Goal: Task Accomplishment & Management: Complete application form

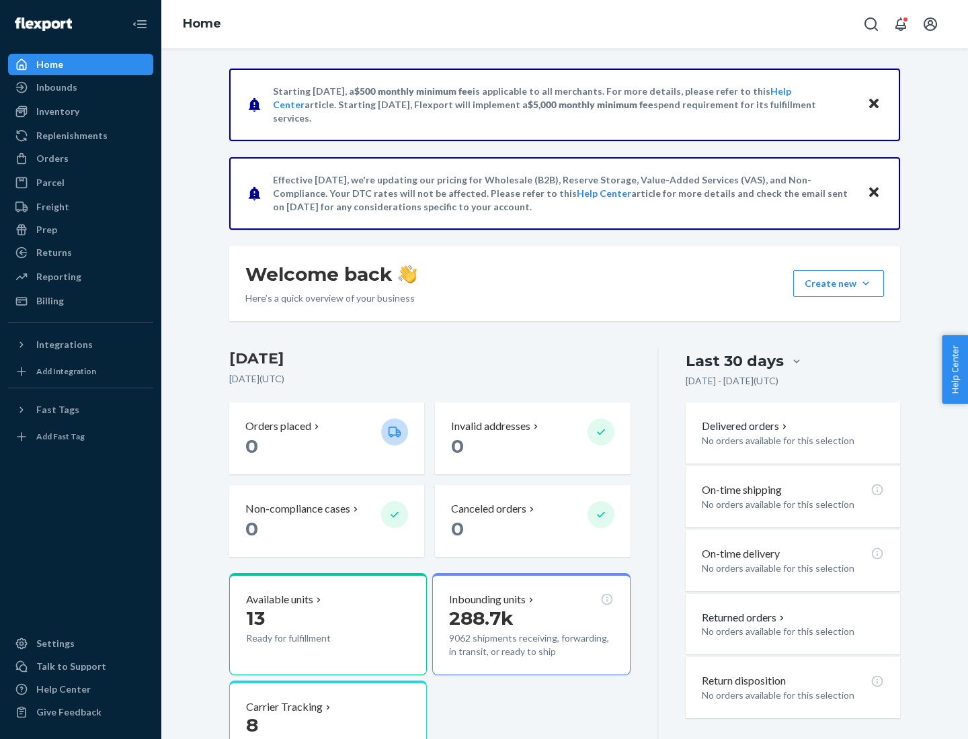
click at [866, 284] on button "Create new Create new inbound Create new order Create new product" at bounding box center [838, 283] width 91 height 27
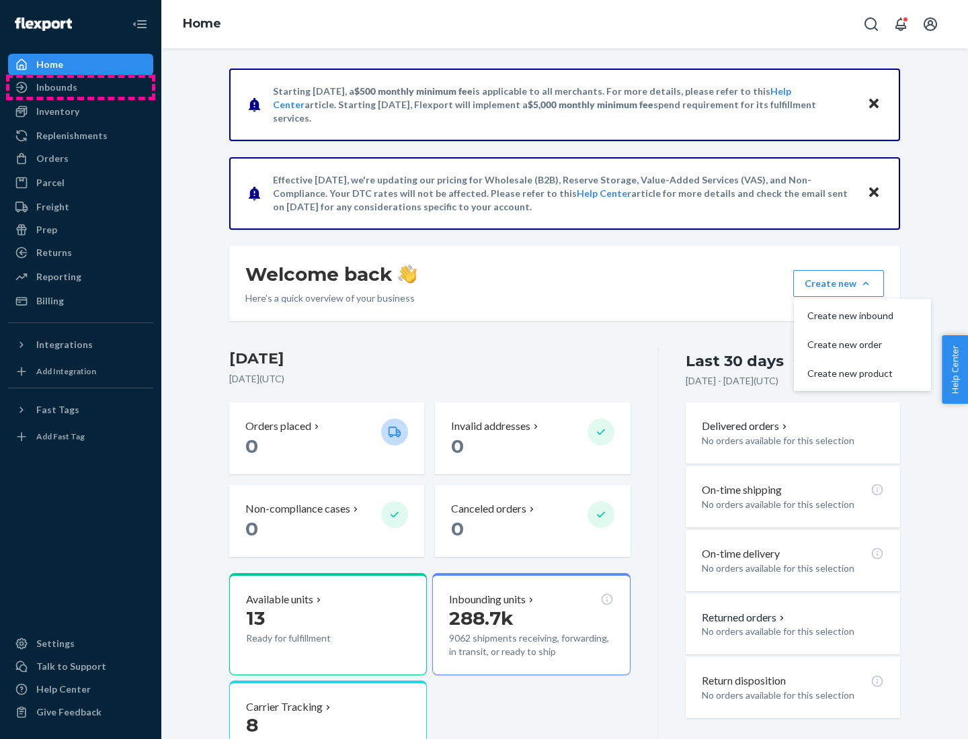
click at [81, 87] on div "Inbounds" at bounding box center [80, 87] width 142 height 19
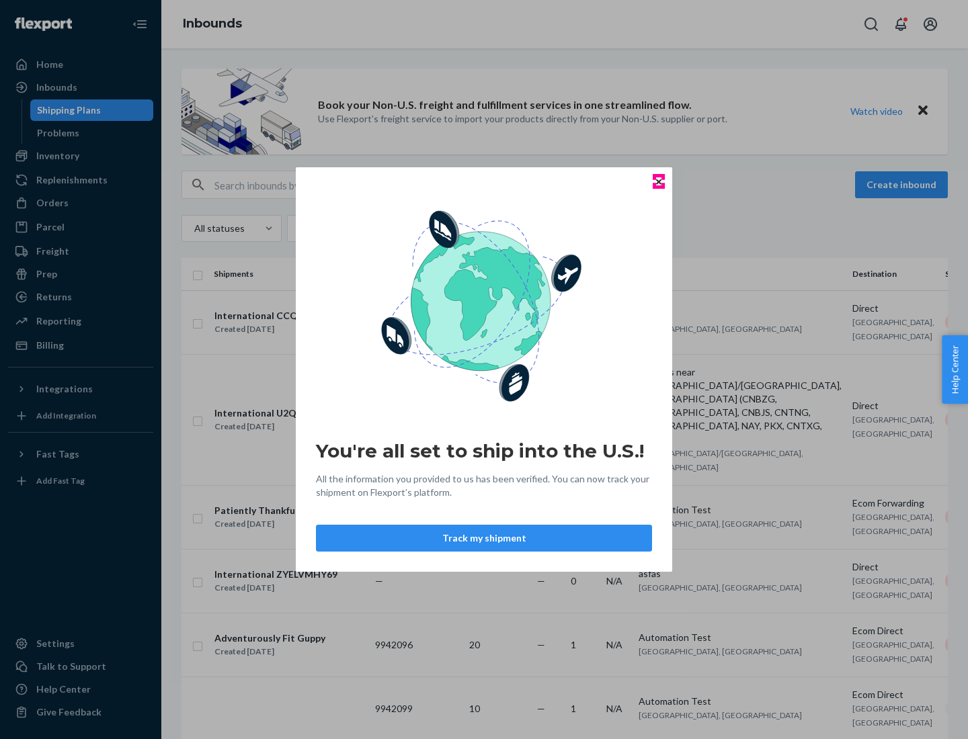
click at [658, 181] on icon "Close" at bounding box center [658, 181] width 5 height 5
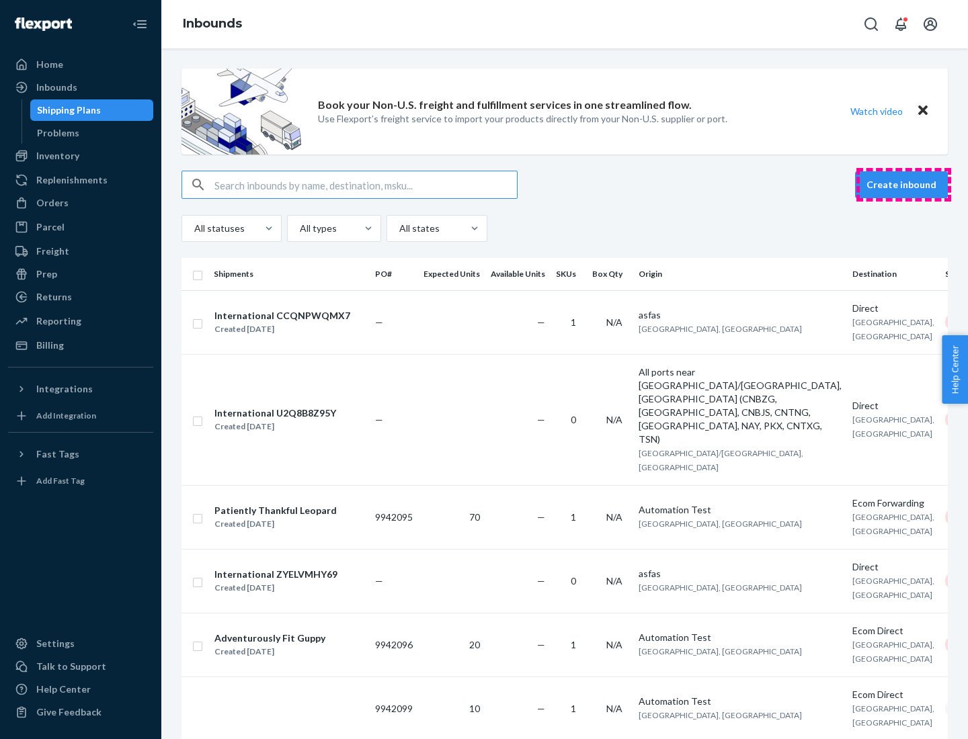
click at [903, 185] on button "Create inbound" at bounding box center [901, 184] width 93 height 27
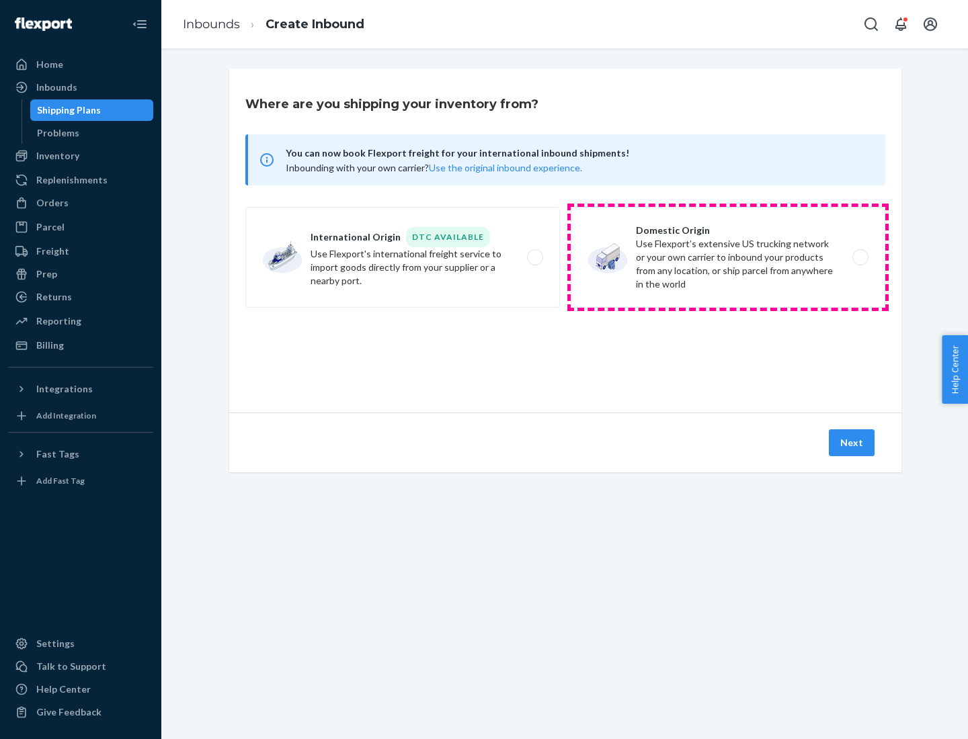
click at [728, 257] on label "Domestic Origin Use Flexport’s extensive US trucking network or your own carrie…" at bounding box center [728, 257] width 314 height 101
click at [859, 257] on input "Domestic Origin Use Flexport’s extensive US trucking network or your own carrie…" at bounding box center [863, 257] width 9 height 9
radio input "true"
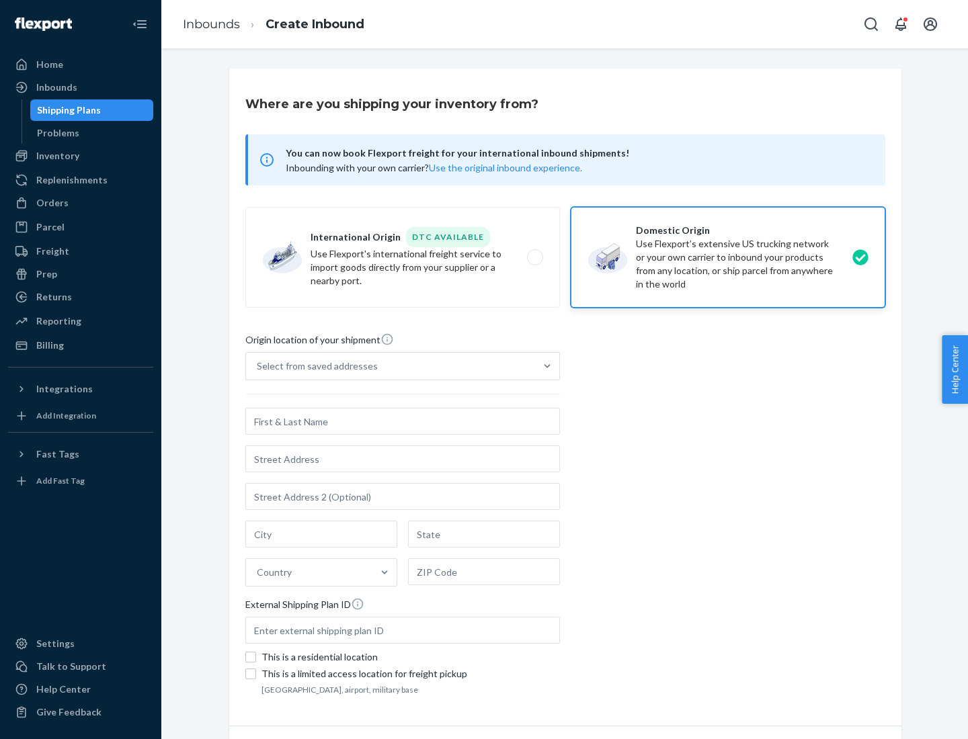
click at [390, 366] on div "Select from saved addresses" at bounding box center [390, 366] width 289 height 27
click at [258, 366] on input "Select from saved addresses" at bounding box center [257, 366] width 1 height 13
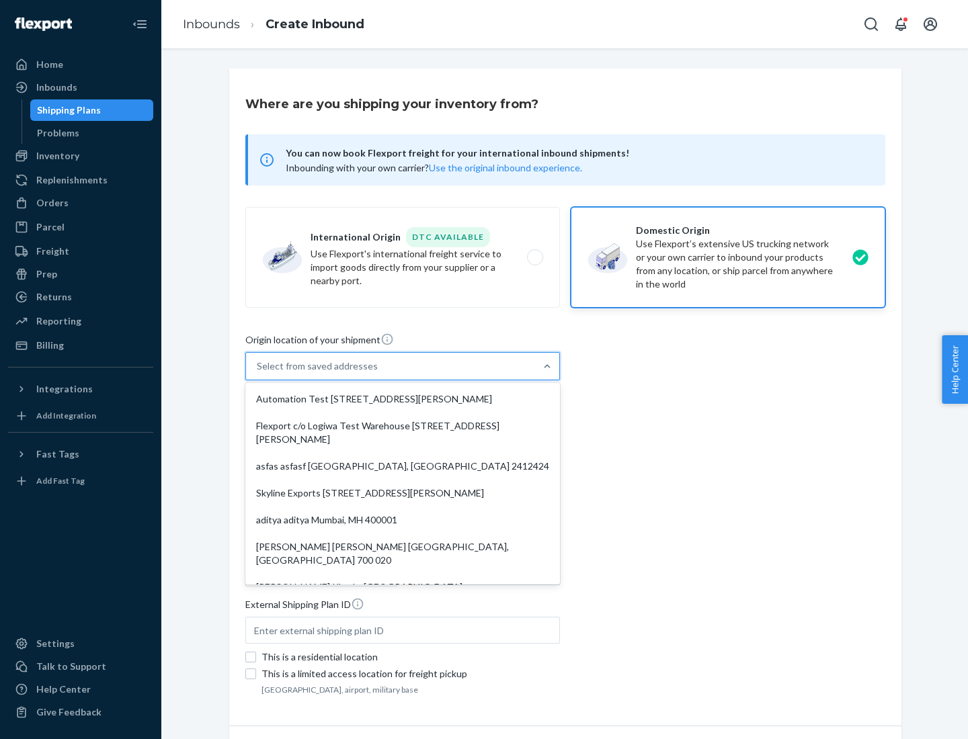
scroll to position [5, 0]
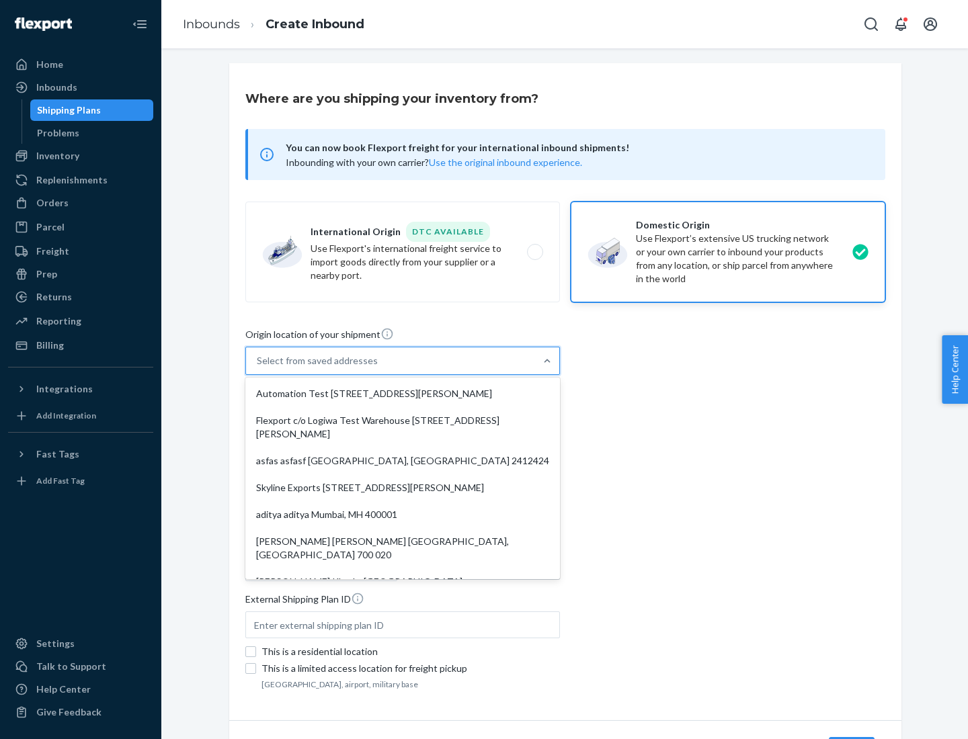
click at [403, 394] on div "Automation Test [STREET_ADDRESS][PERSON_NAME]" at bounding box center [402, 393] width 309 height 27
click at [258, 368] on input "option Automation Test [STREET_ADDRESS][PERSON_NAME]. 9 results available. Use …" at bounding box center [257, 360] width 1 height 13
type input "Automation Test"
type input "9th Floor"
type input "[GEOGRAPHIC_DATA]"
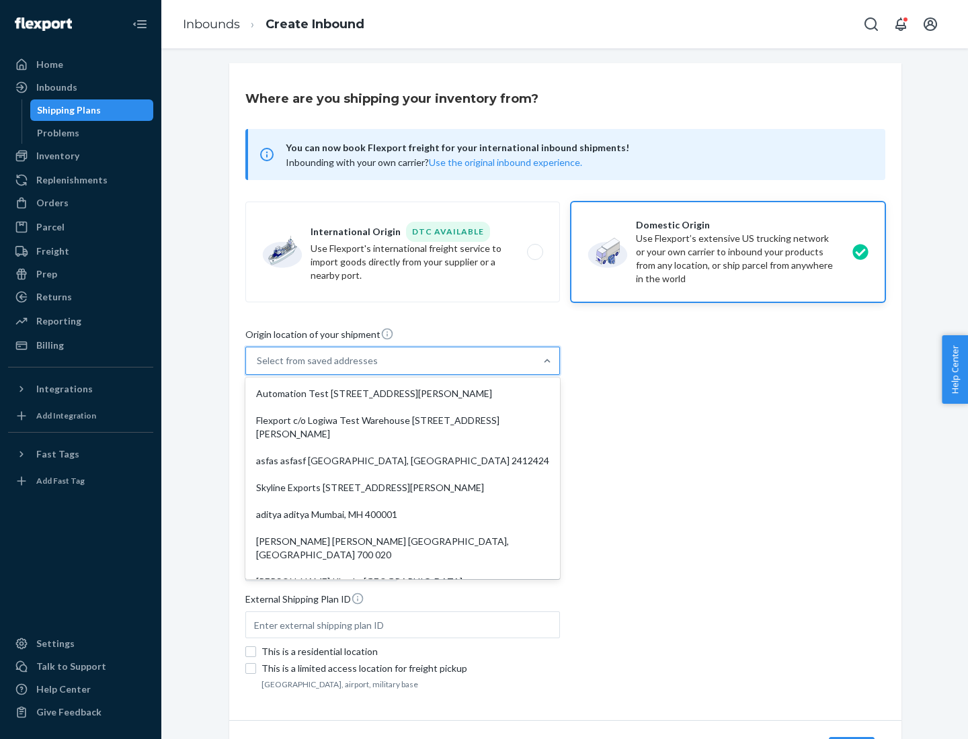
type input "CA"
type input "94104"
type input "[STREET_ADDRESS][PERSON_NAME]"
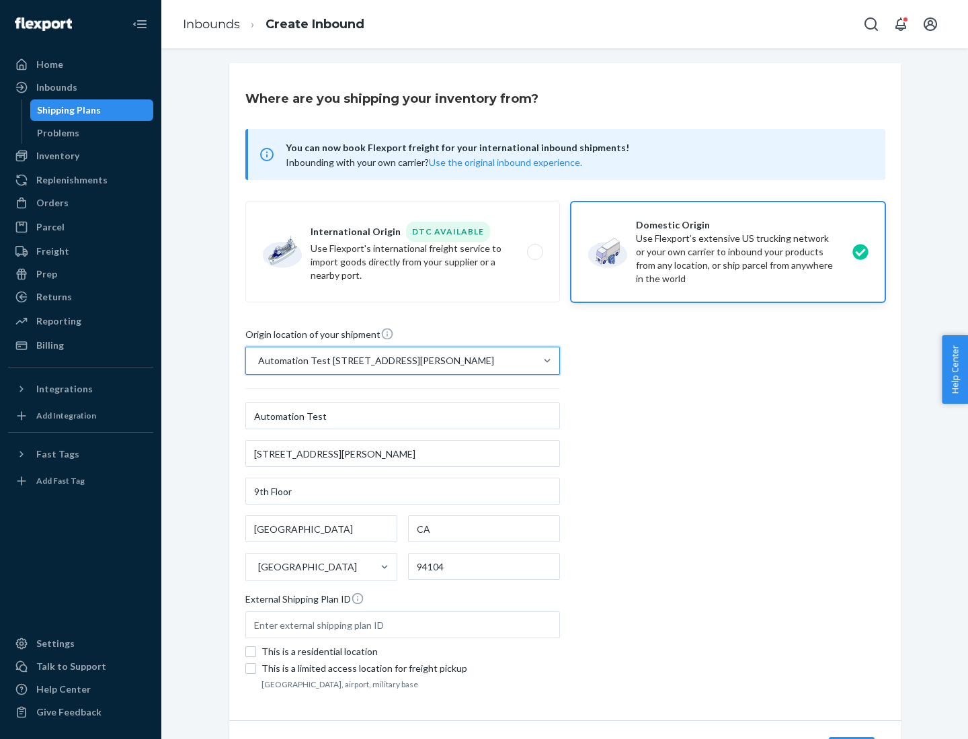
scroll to position [79, 0]
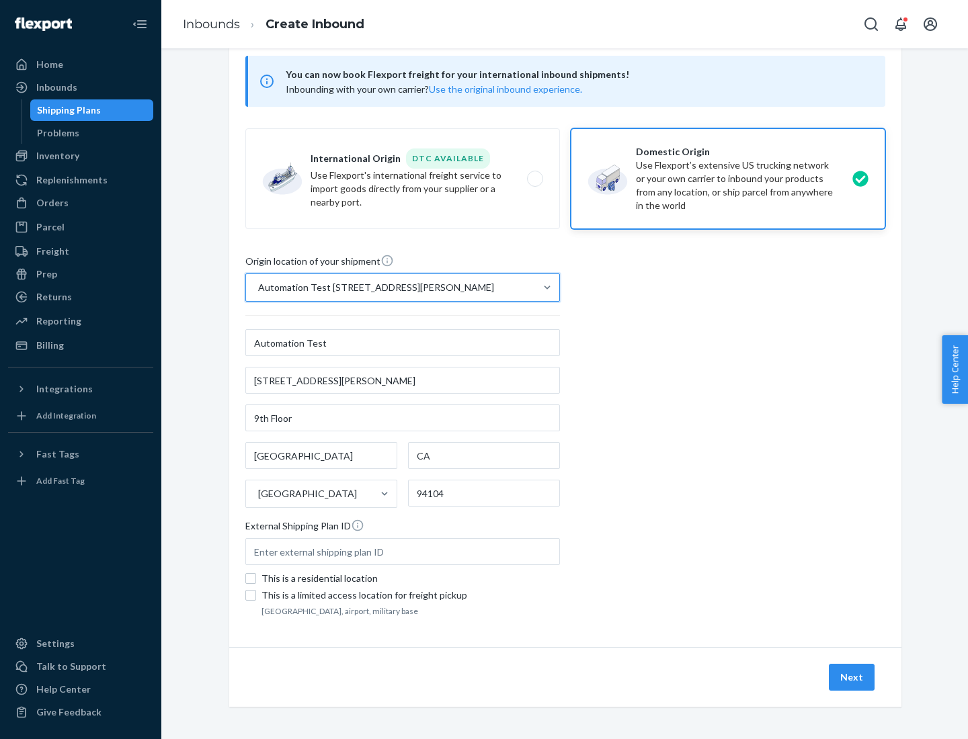
click at [852, 677] on button "Next" at bounding box center [852, 677] width 46 height 27
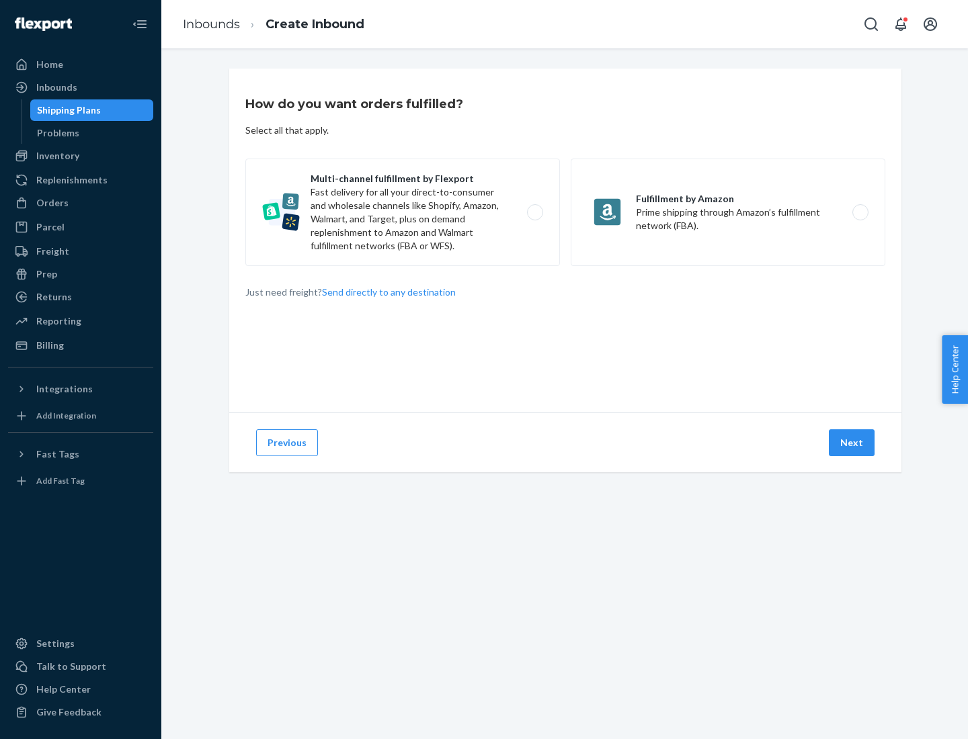
click at [403, 212] on label "Multi-channel fulfillment by Flexport Fast delivery for all your direct-to-cons…" at bounding box center [402, 213] width 314 height 108
click at [534, 212] on input "Multi-channel fulfillment by Flexport Fast delivery for all your direct-to-cons…" at bounding box center [538, 212] width 9 height 9
radio input "true"
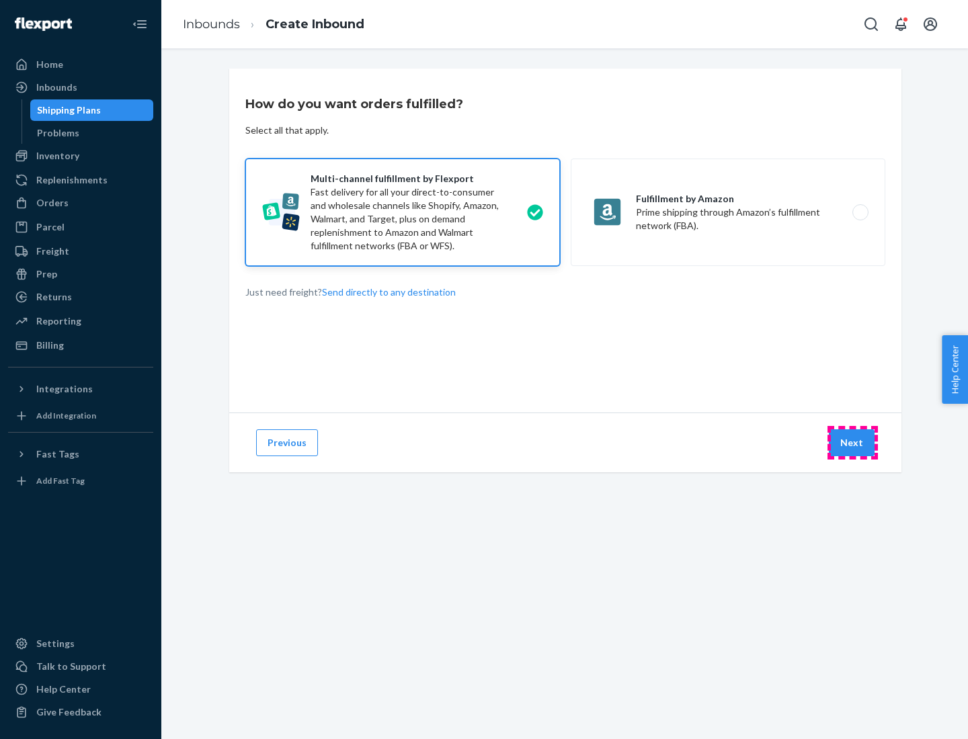
click at [852, 443] on button "Next" at bounding box center [852, 442] width 46 height 27
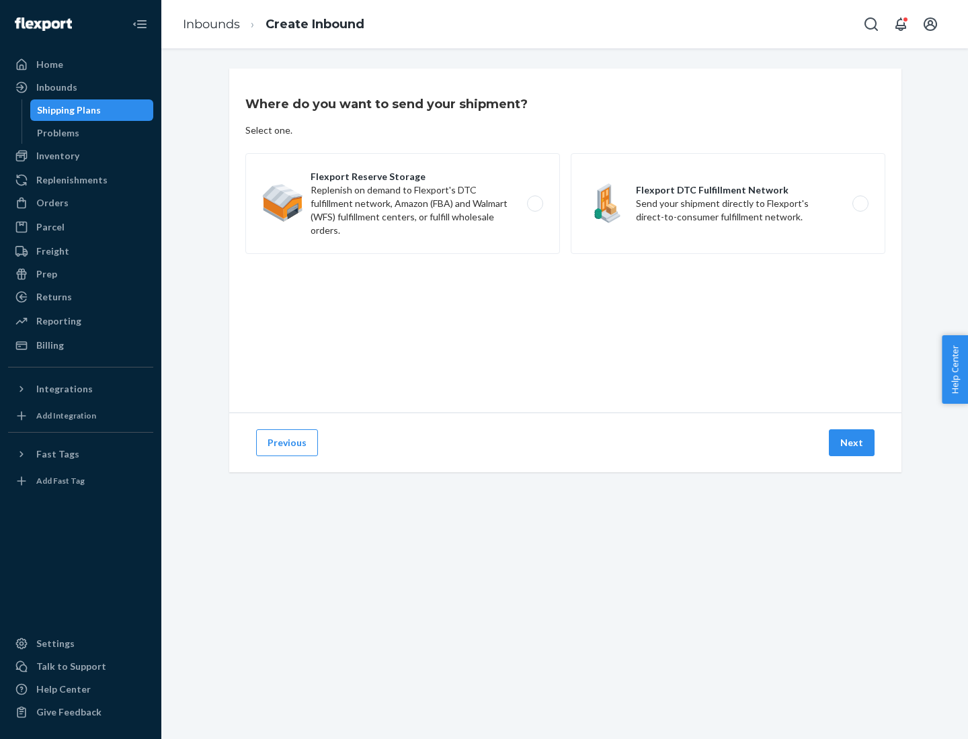
click at [403, 204] on label "Flexport Reserve Storage Replenish on demand to Flexport's DTC fulfillment netw…" at bounding box center [402, 203] width 314 height 101
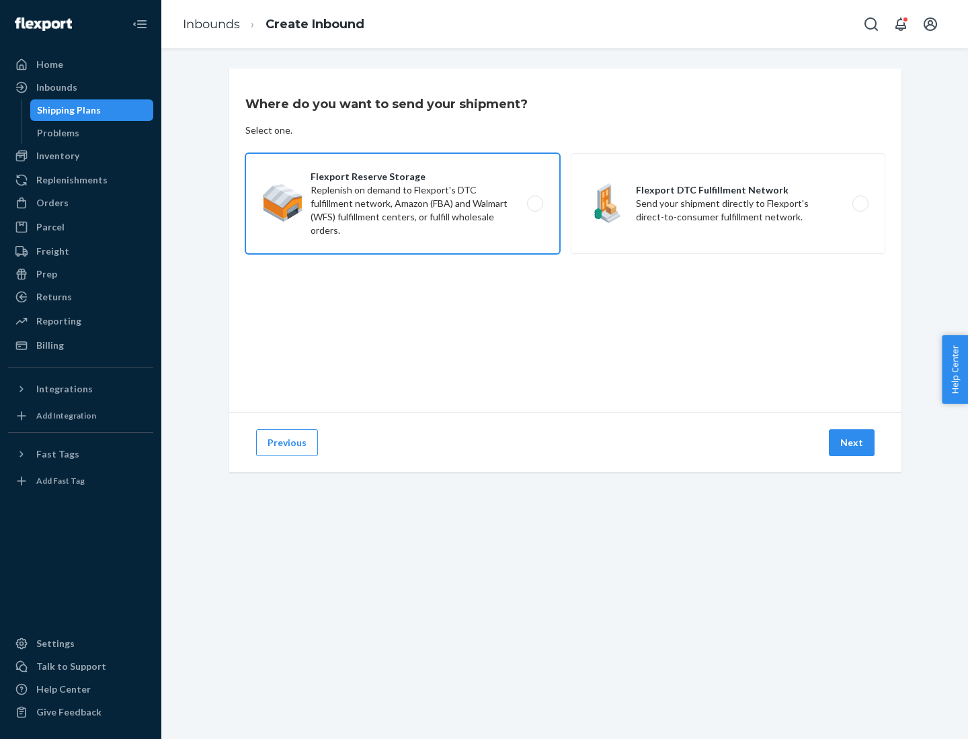
click at [534, 204] on input "Flexport Reserve Storage Replenish on demand to Flexport's DTC fulfillment netw…" at bounding box center [538, 204] width 9 height 9
radio input "true"
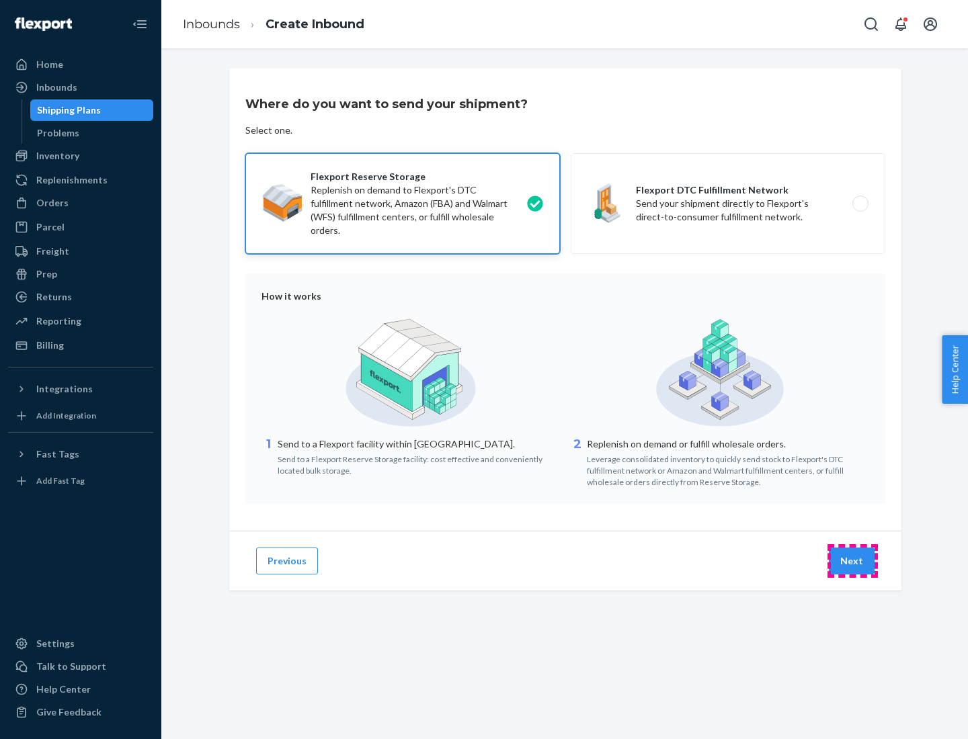
click at [852, 561] on button "Next" at bounding box center [852, 561] width 46 height 27
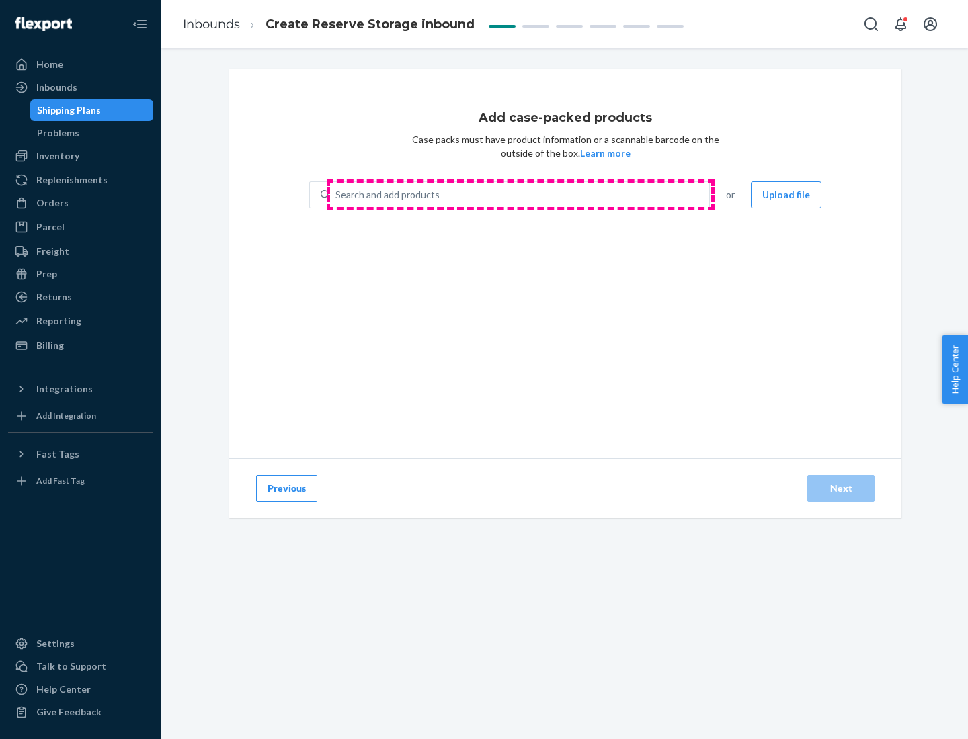
click at [520, 195] on div "Search and add products" at bounding box center [519, 195] width 379 height 24
click at [337, 195] on input "Search and add products" at bounding box center [335, 194] width 1 height 13
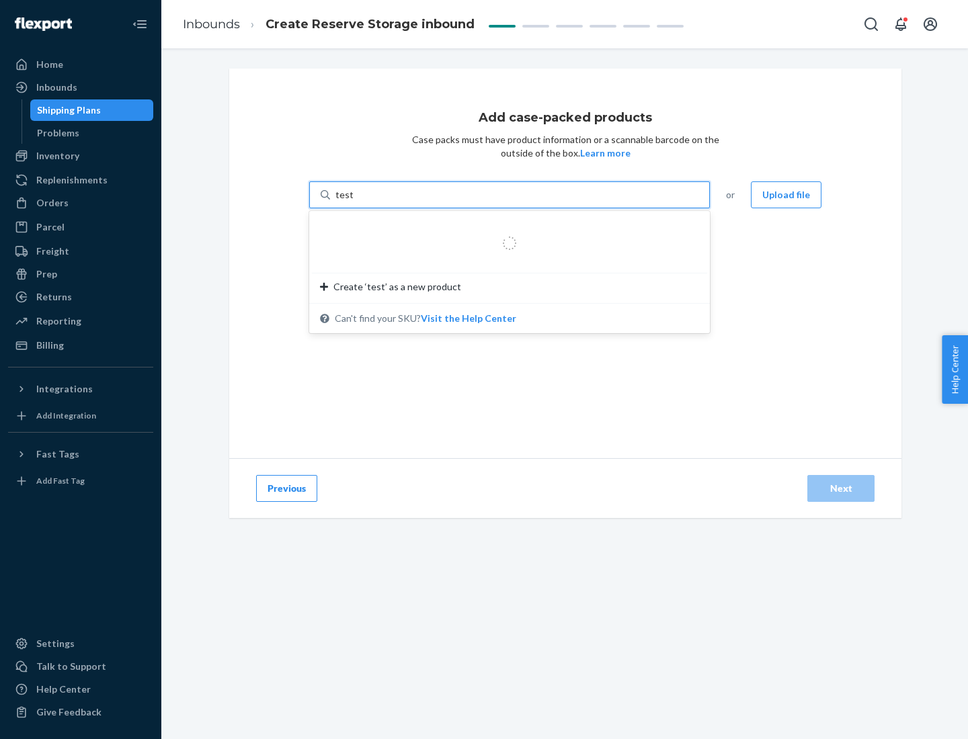
type input "test-syn"
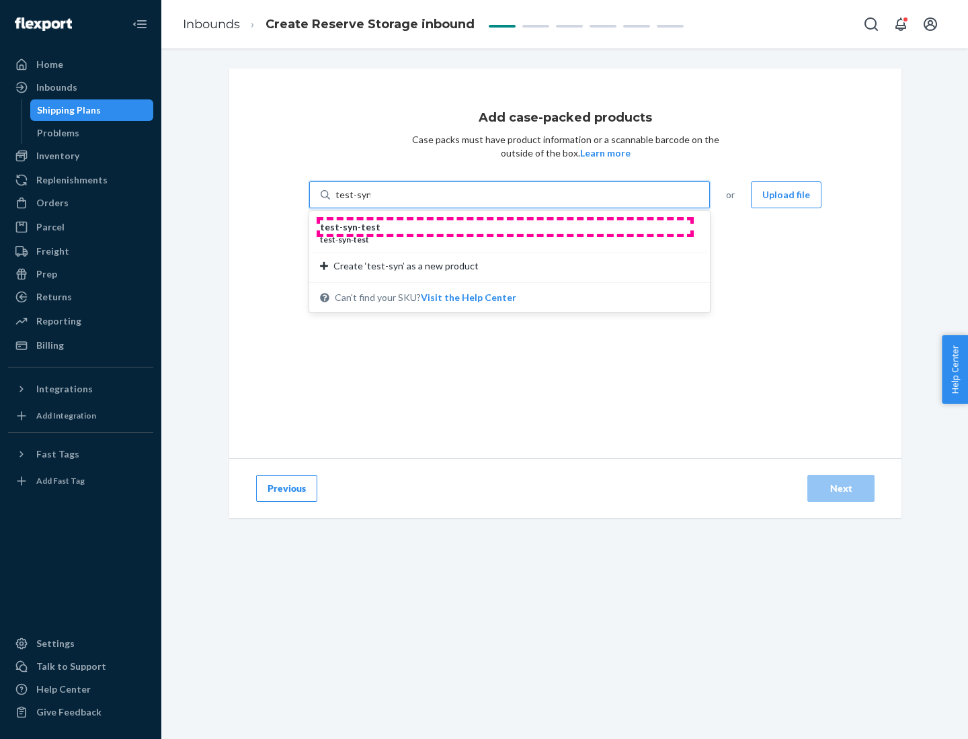
click at [505, 227] on div "test - syn - test" at bounding box center [504, 226] width 368 height 13
click at [370, 202] on input "test-syn" at bounding box center [352, 194] width 35 height 13
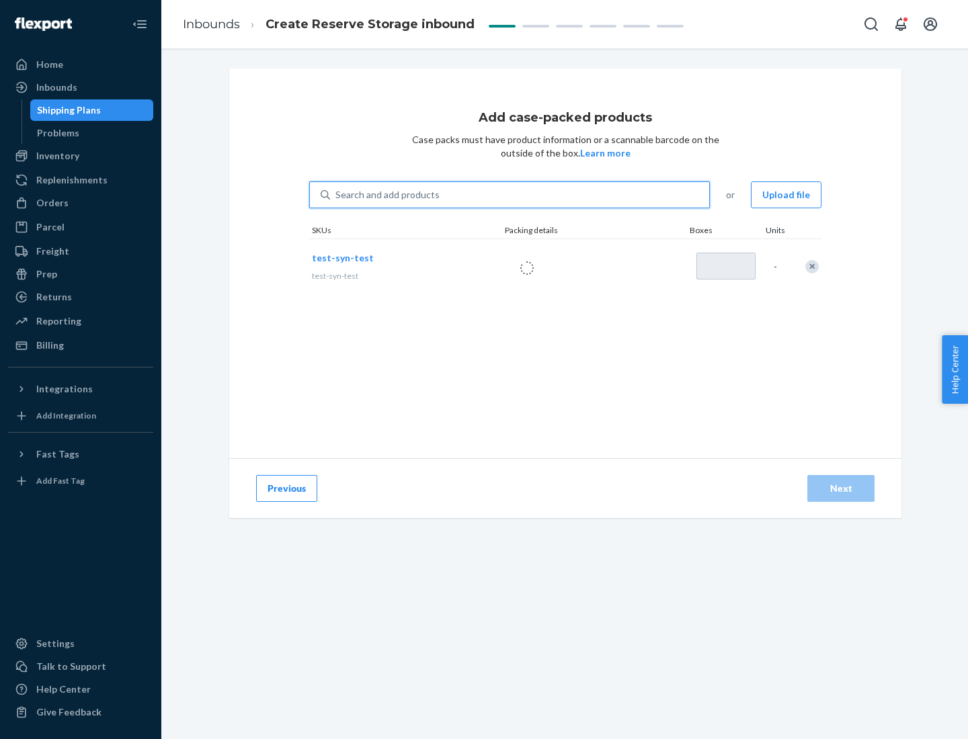
type input "1"
click at [841, 489] on div "Next" at bounding box center [840, 488] width 44 height 13
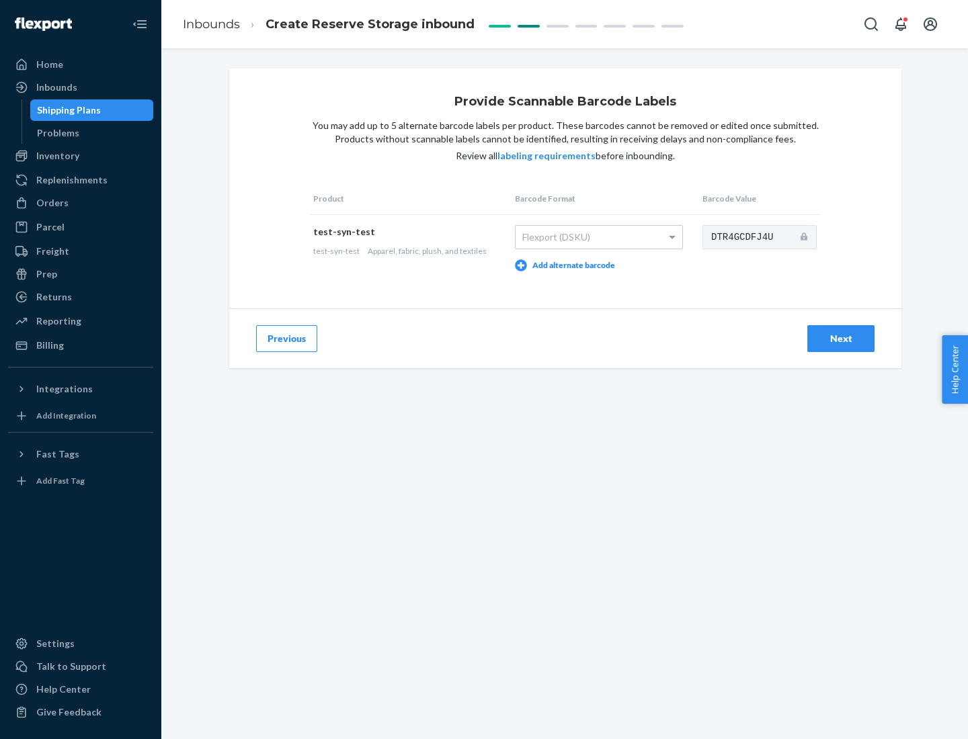
click at [841, 338] on div "Next" at bounding box center [840, 338] width 44 height 13
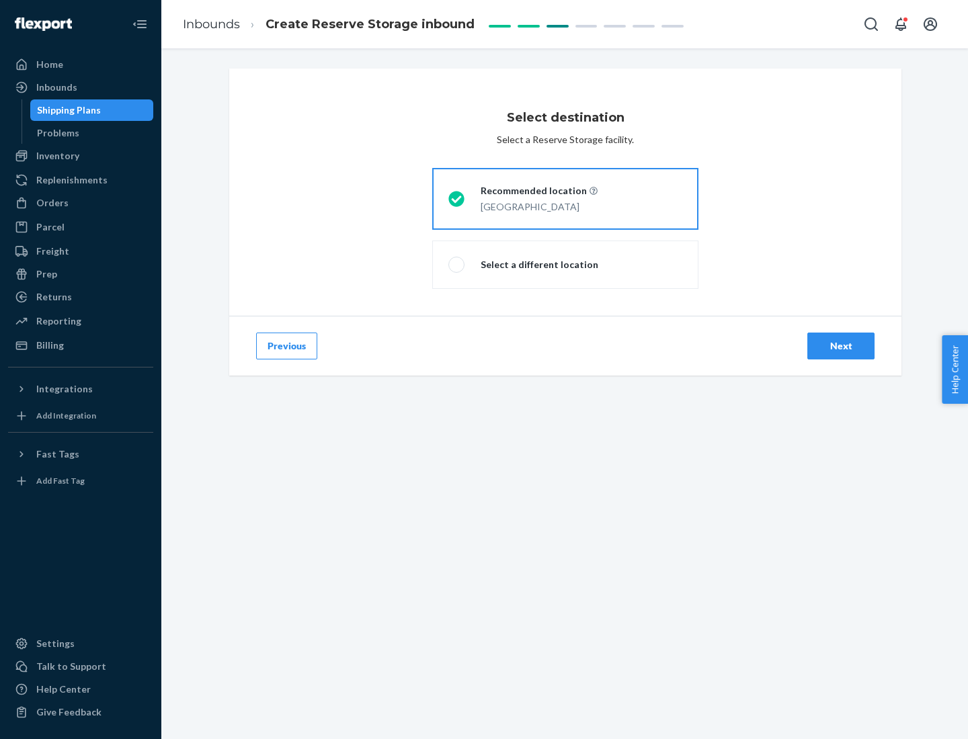
click at [841, 346] on div "Next" at bounding box center [840, 345] width 44 height 13
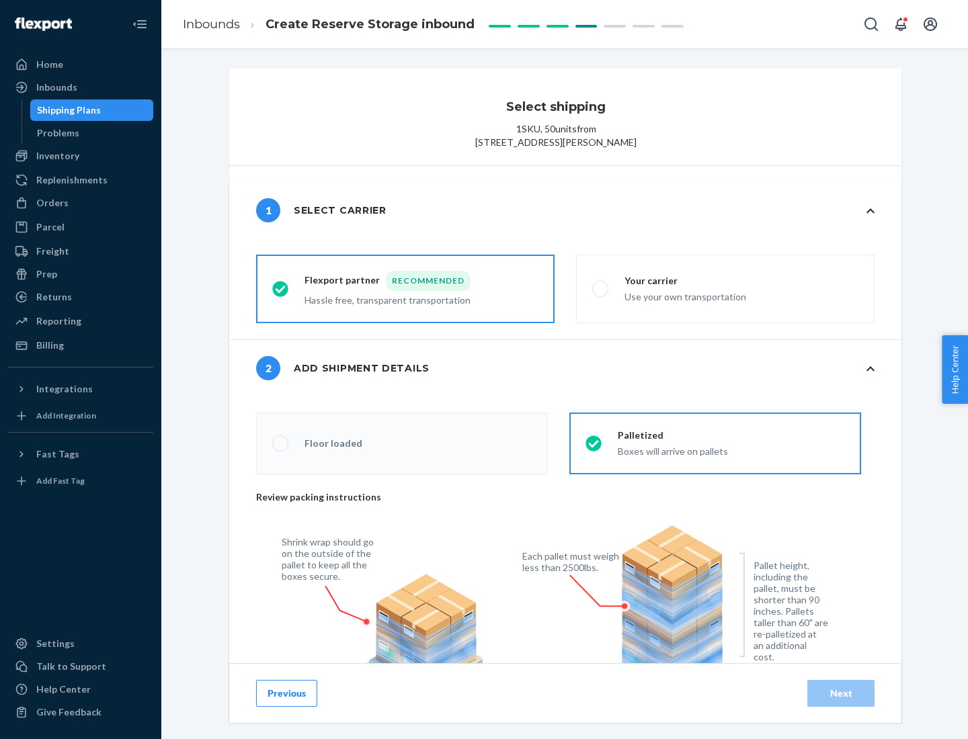
radio input "false"
type input "1"
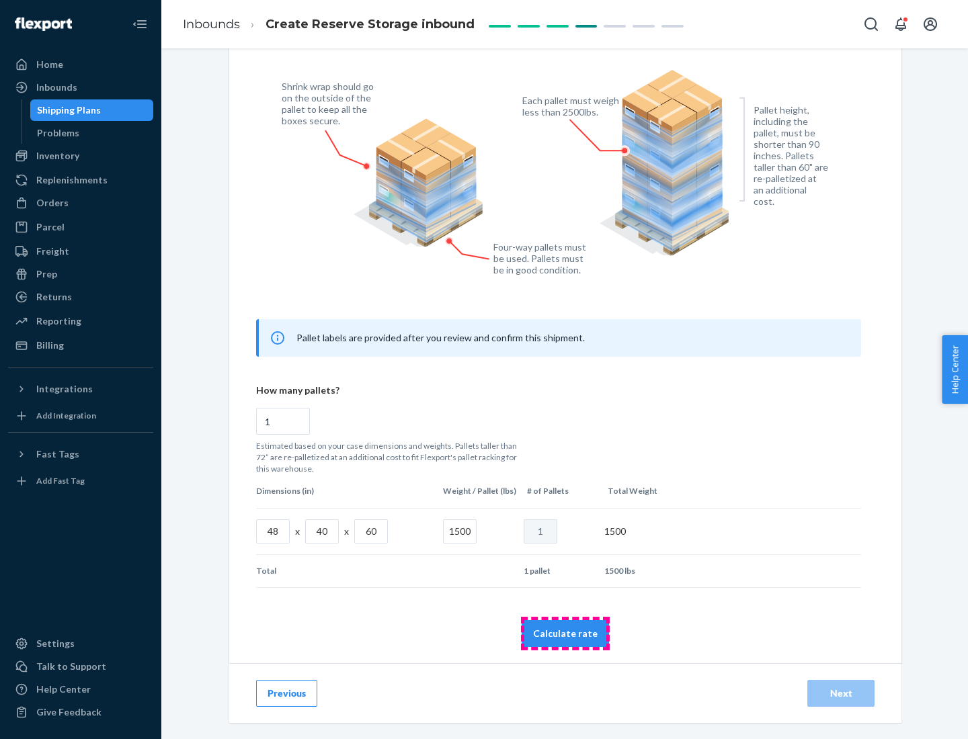
click at [565, 633] on button "Calculate rate" at bounding box center [564, 633] width 87 height 27
radio input "false"
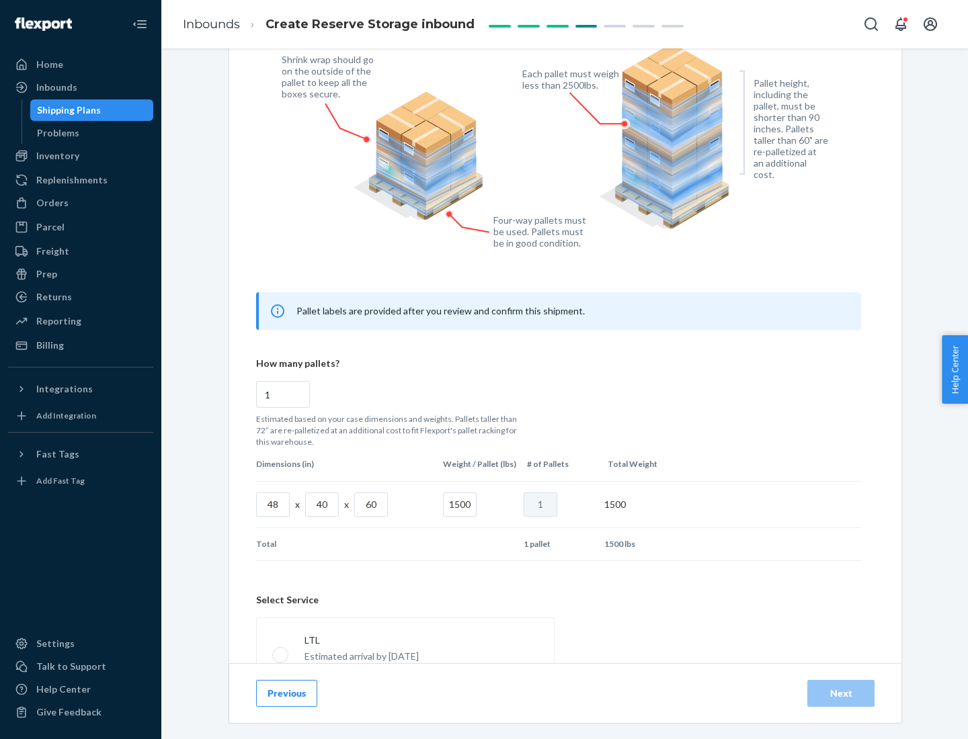
scroll to position [594, 0]
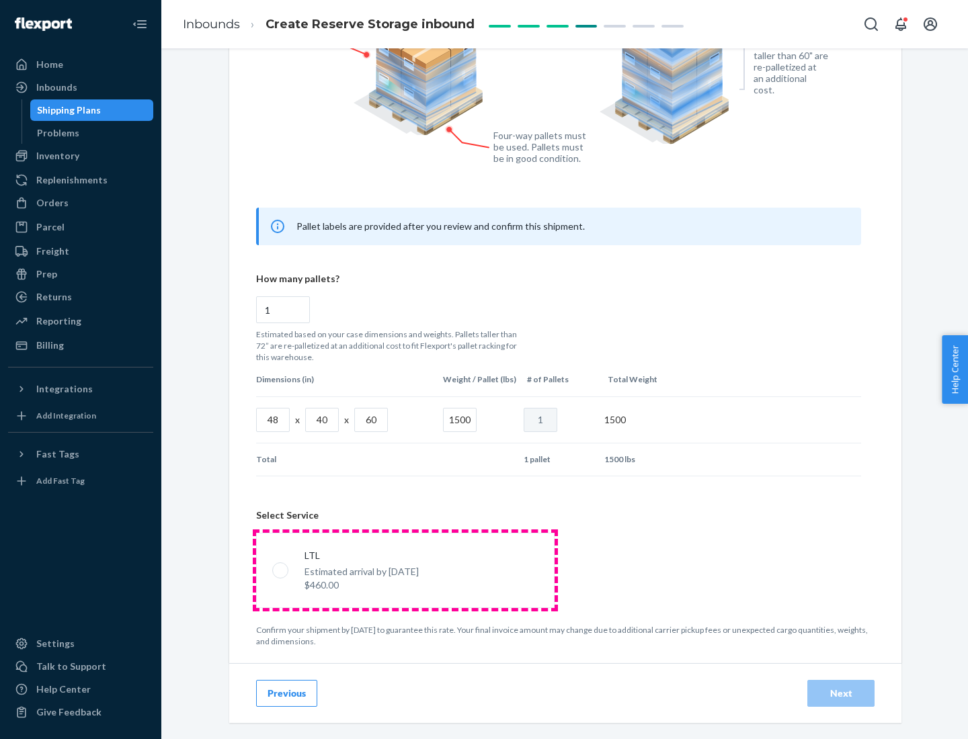
click at [405, 570] on p "Estimated arrival by [DATE]" at bounding box center [361, 571] width 114 height 13
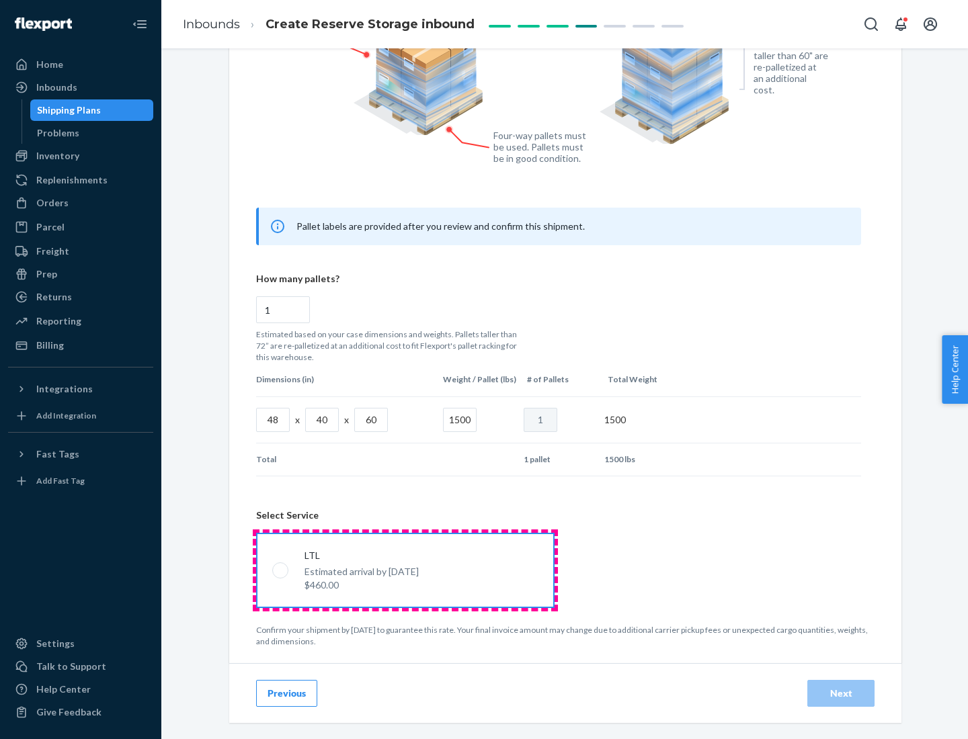
click at [281, 570] on input "LTL Estimated arrival by [DATE] $460.00" at bounding box center [276, 570] width 9 height 9
radio input "true"
radio input "false"
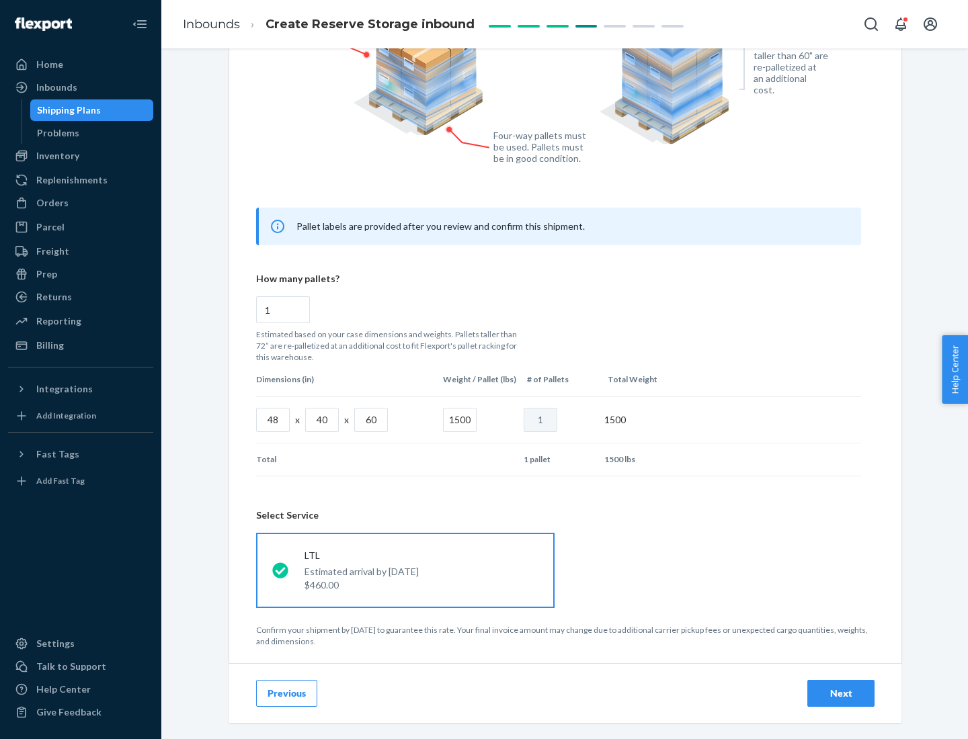
click at [841, 693] on div "Next" at bounding box center [840, 693] width 44 height 13
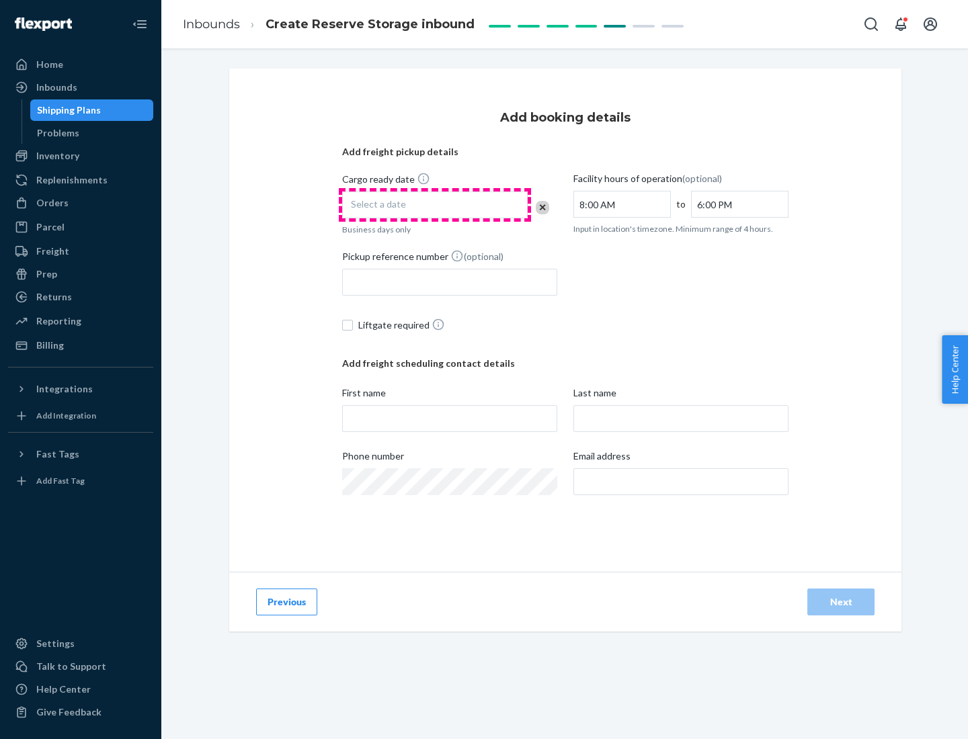
click at [435, 205] on div "Select a date" at bounding box center [434, 205] width 185 height 27
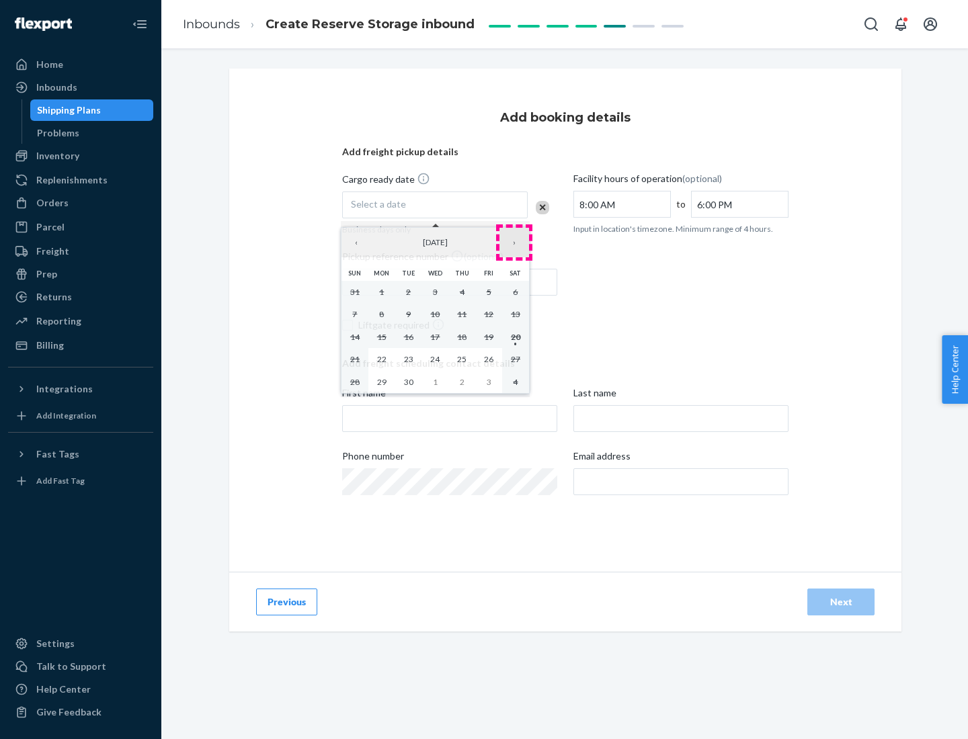
click at [514, 243] on button "›" at bounding box center [514, 243] width 30 height 30
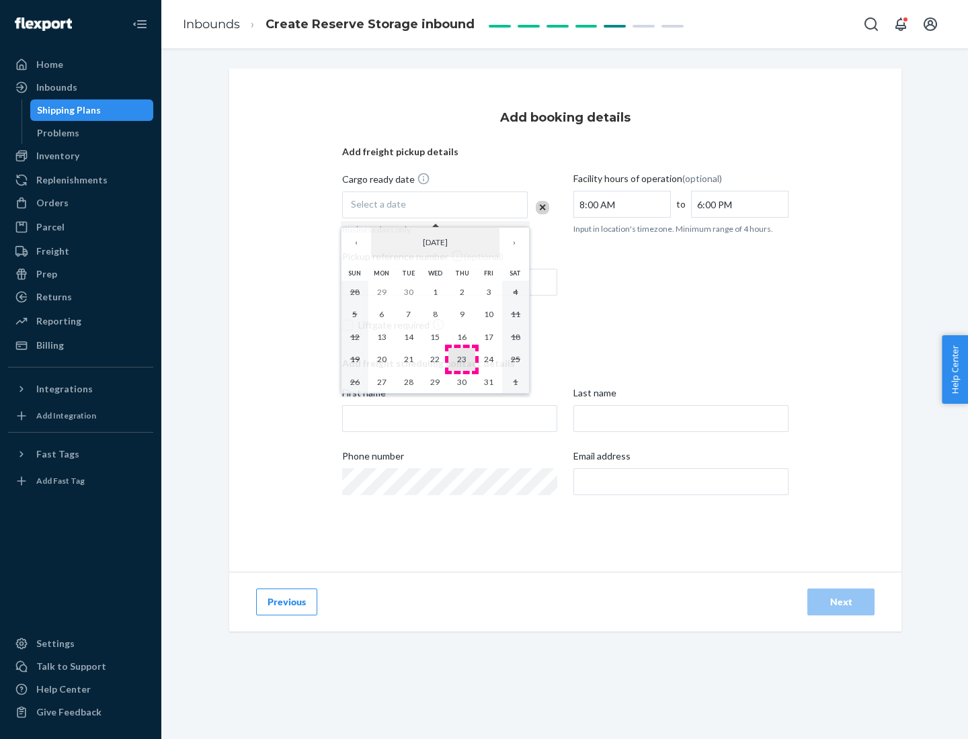
click at [462, 359] on abbr "23" at bounding box center [461, 359] width 9 height 10
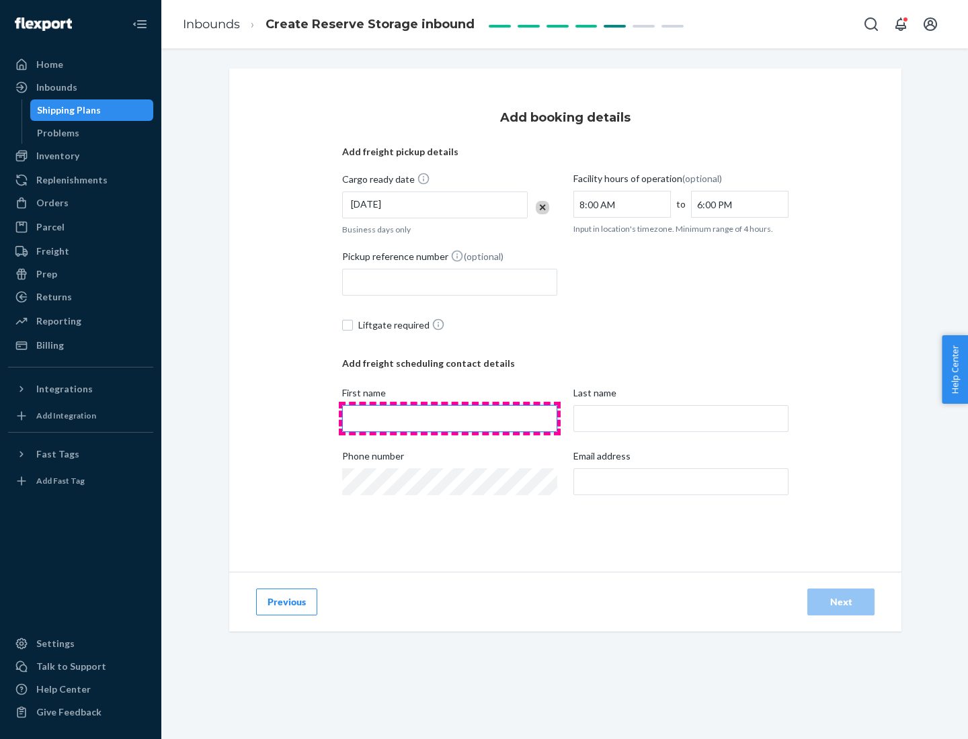
click at [450, 419] on input "First name" at bounding box center [449, 418] width 215 height 27
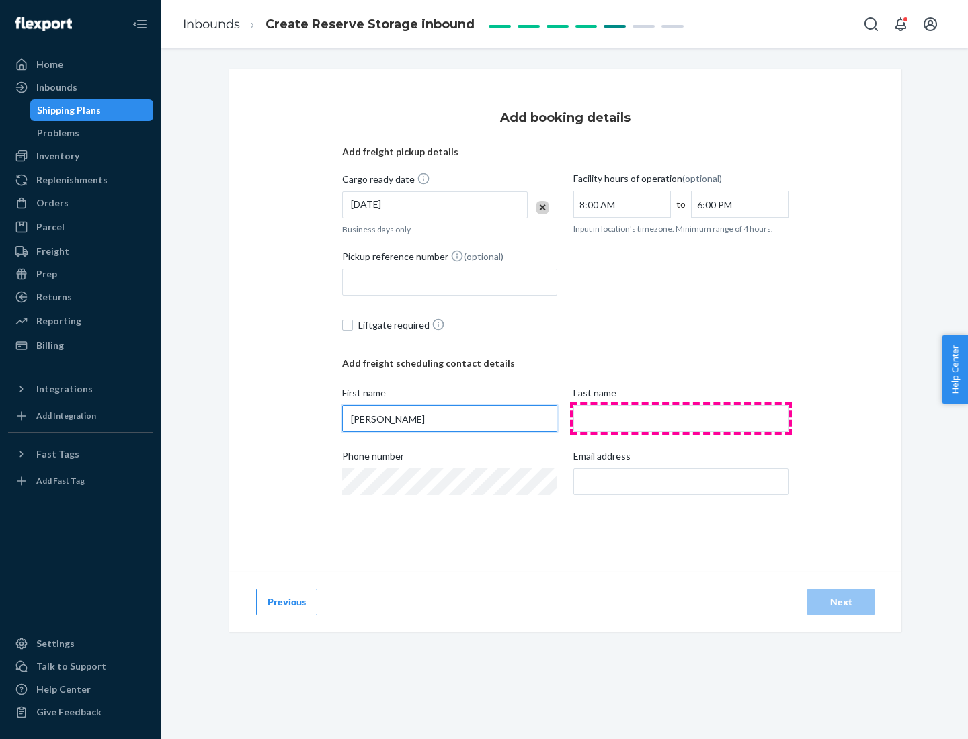
type input "[PERSON_NAME]"
click at [681, 419] on input "Last name" at bounding box center [680, 418] width 215 height 27
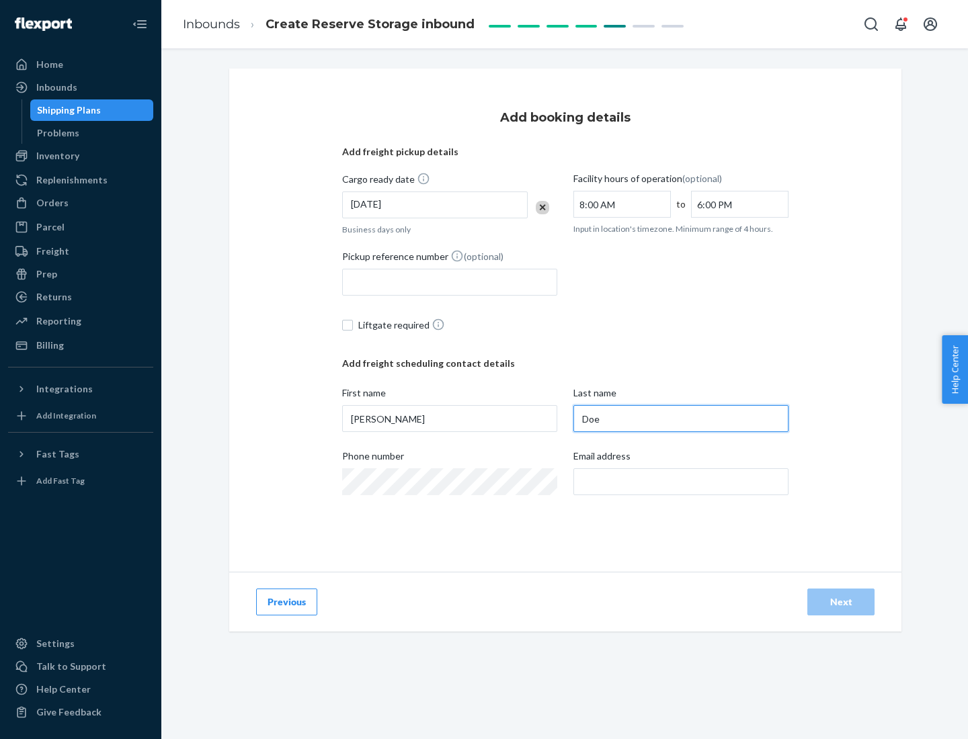
type input "Doe"
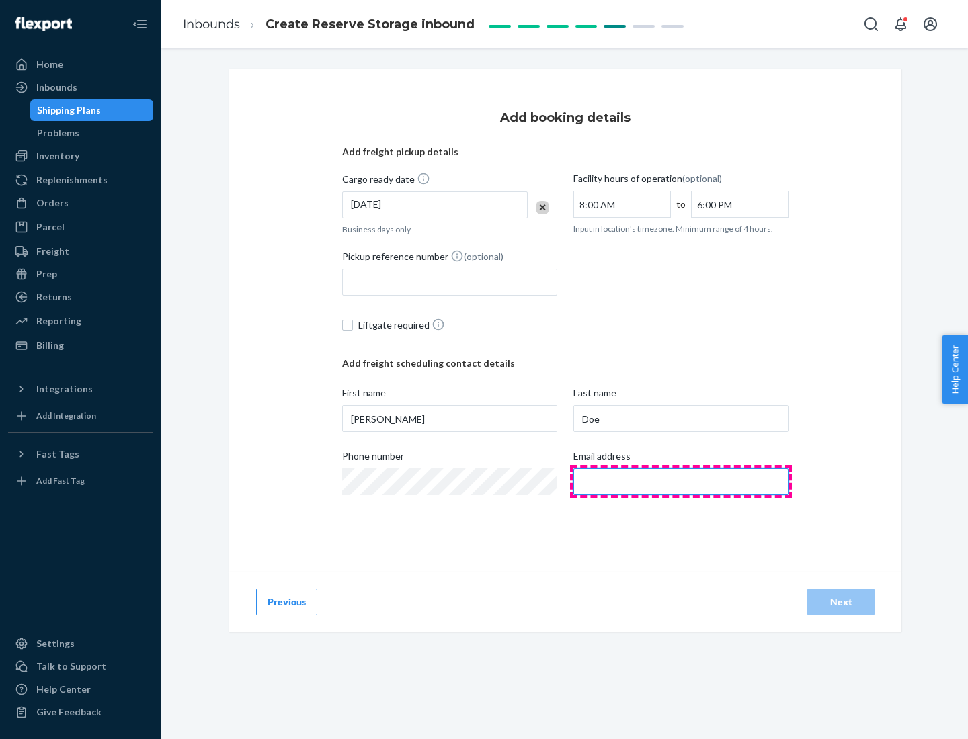
click at [681, 482] on input "Email address" at bounding box center [680, 481] width 215 height 27
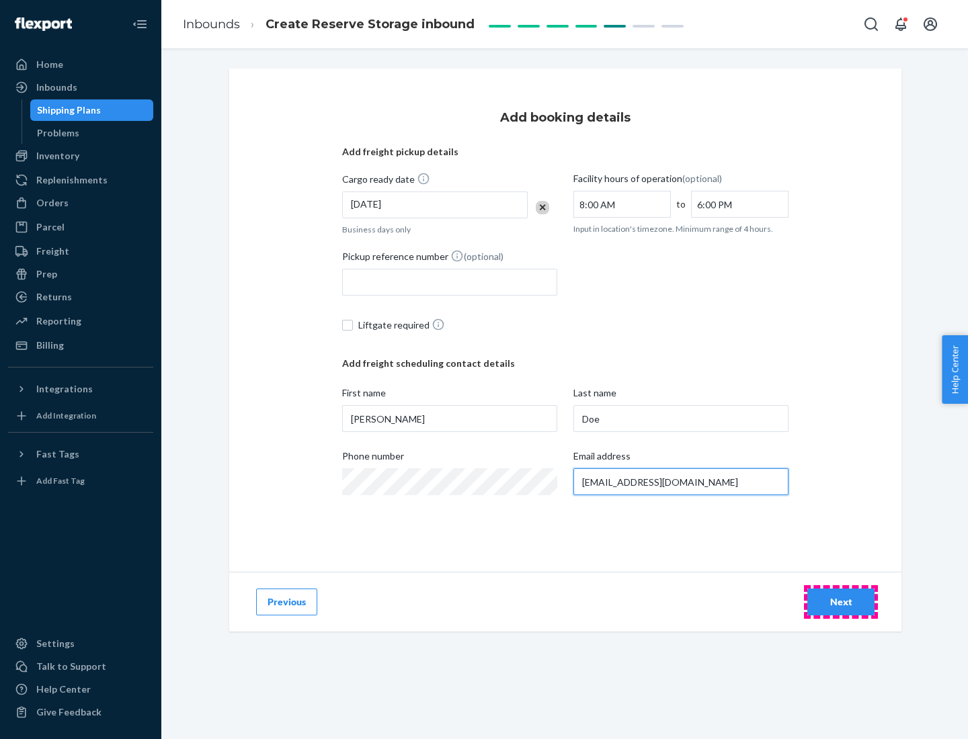
type input "[EMAIL_ADDRESS][DOMAIN_NAME]"
click at [841, 602] on div "Next" at bounding box center [840, 601] width 44 height 13
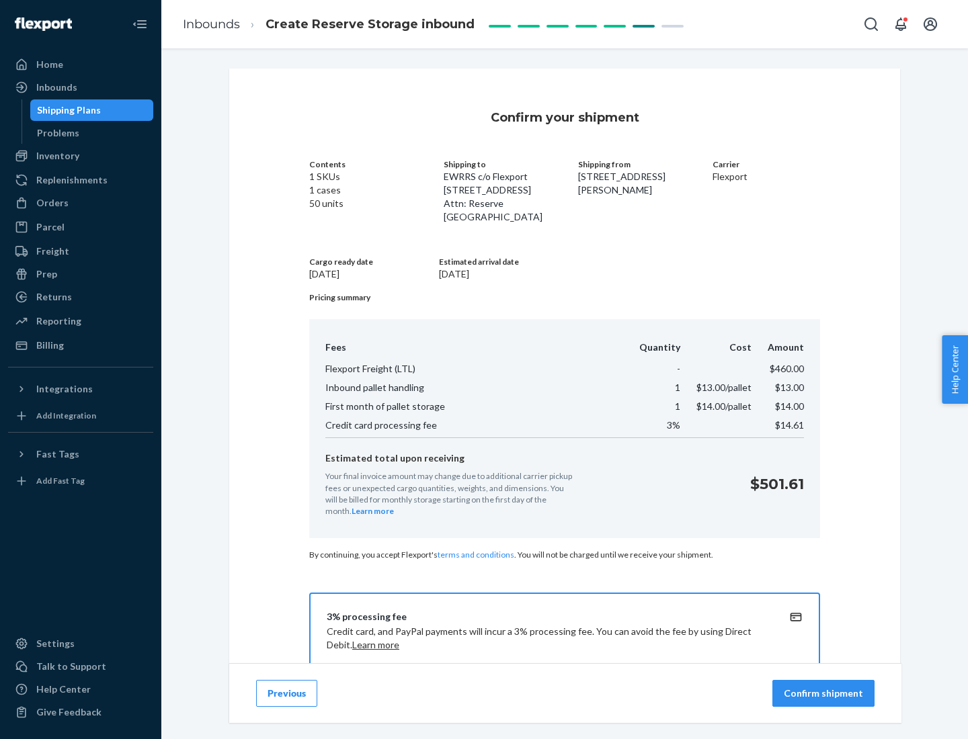
scroll to position [194, 0]
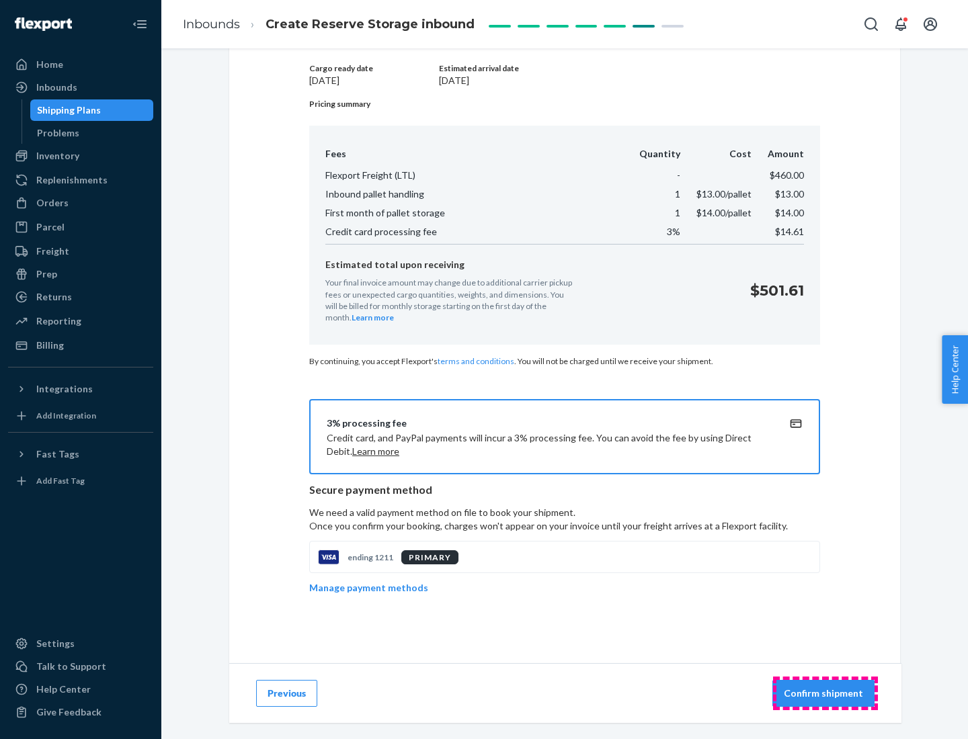
click at [825, 694] on p "Confirm shipment" at bounding box center [823, 693] width 79 height 13
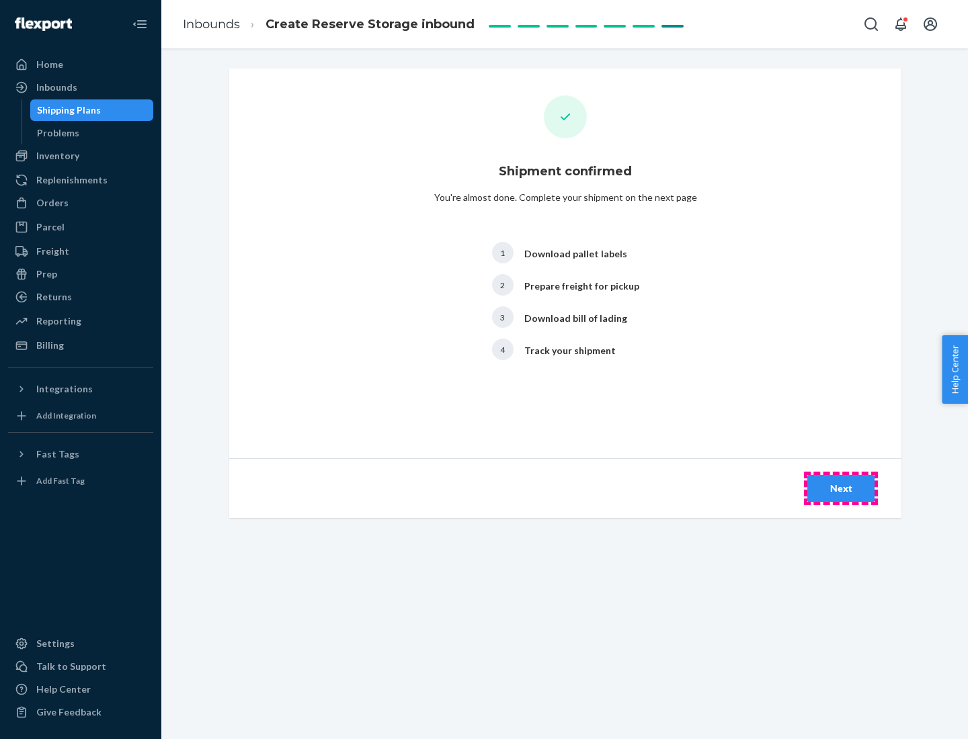
click at [841, 489] on div "Next" at bounding box center [840, 488] width 44 height 13
